Goal: Navigation & Orientation: Understand site structure

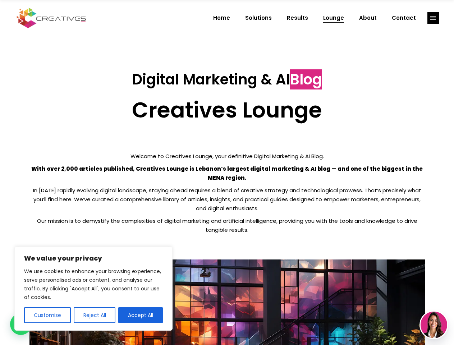
click at [227, 172] on p "With over 2,000 articles published, Creatives Lounge is Lebanon’s largest digit…" at bounding box center [226, 173] width 395 height 18
click at [47, 315] on button "Customise" at bounding box center [47, 315] width 47 height 16
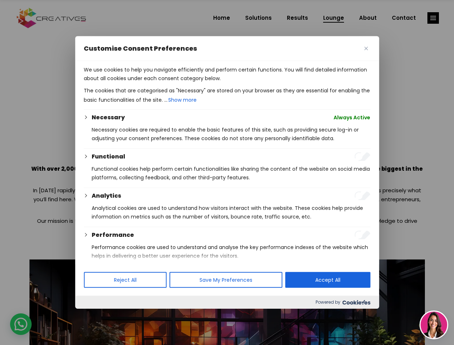
click at [94, 315] on div at bounding box center [227, 172] width 454 height 345
click at [140, 83] on p "We use cookies to help you navigate efficiently and perform certain functions. …" at bounding box center [227, 73] width 286 height 17
click at [433, 18] on div at bounding box center [227, 172] width 454 height 345
click at [433, 325] on img at bounding box center [433, 324] width 27 height 27
